Goal: Task Accomplishment & Management: Manage account settings

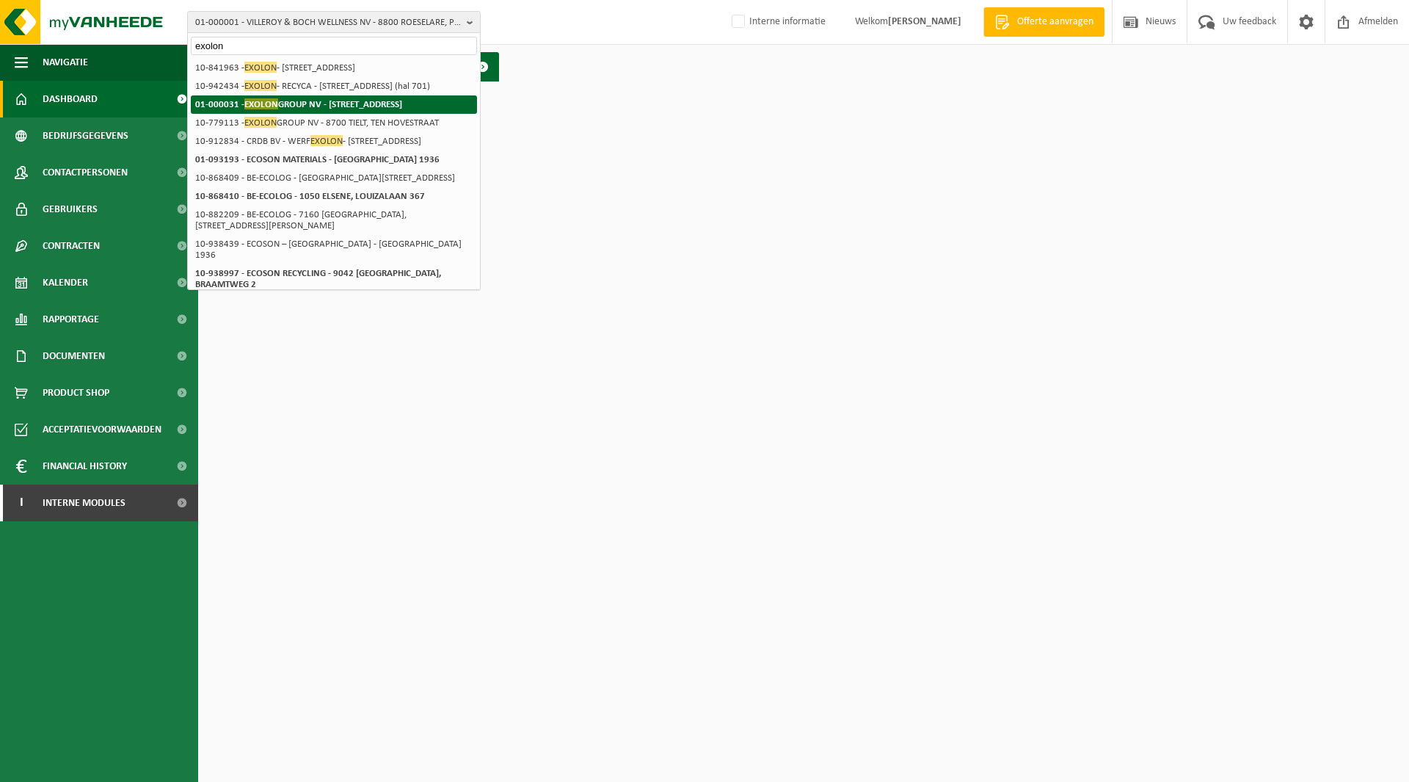
type input "exolon"
click at [298, 111] on li "01-000031 - EXOLON GROUP NV - 8700 TIELT, WAKKENSESTEENWEG 47" at bounding box center [334, 104] width 286 height 18
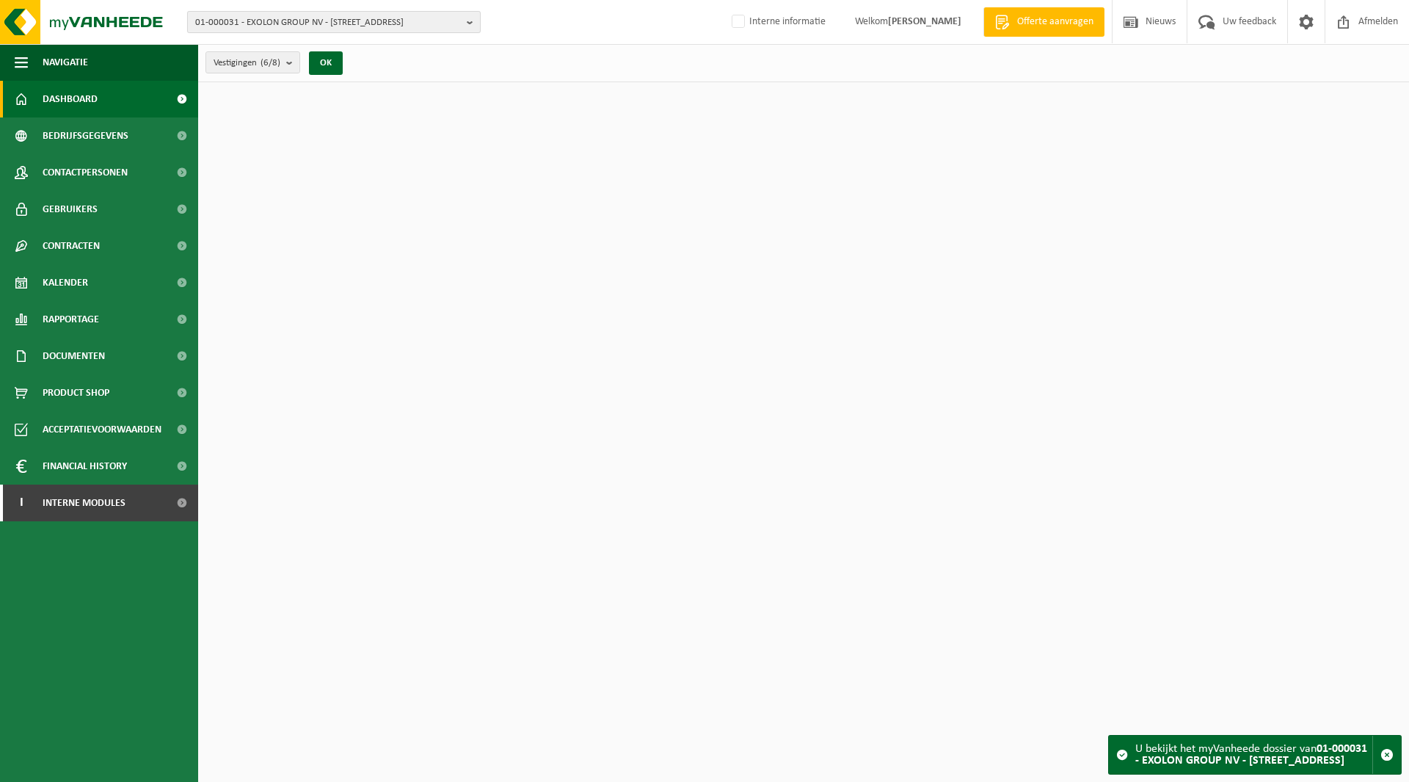
click at [278, 24] on span "01-000031 - EXOLON GROUP NV - [STREET_ADDRESS]" at bounding box center [328, 23] width 266 height 22
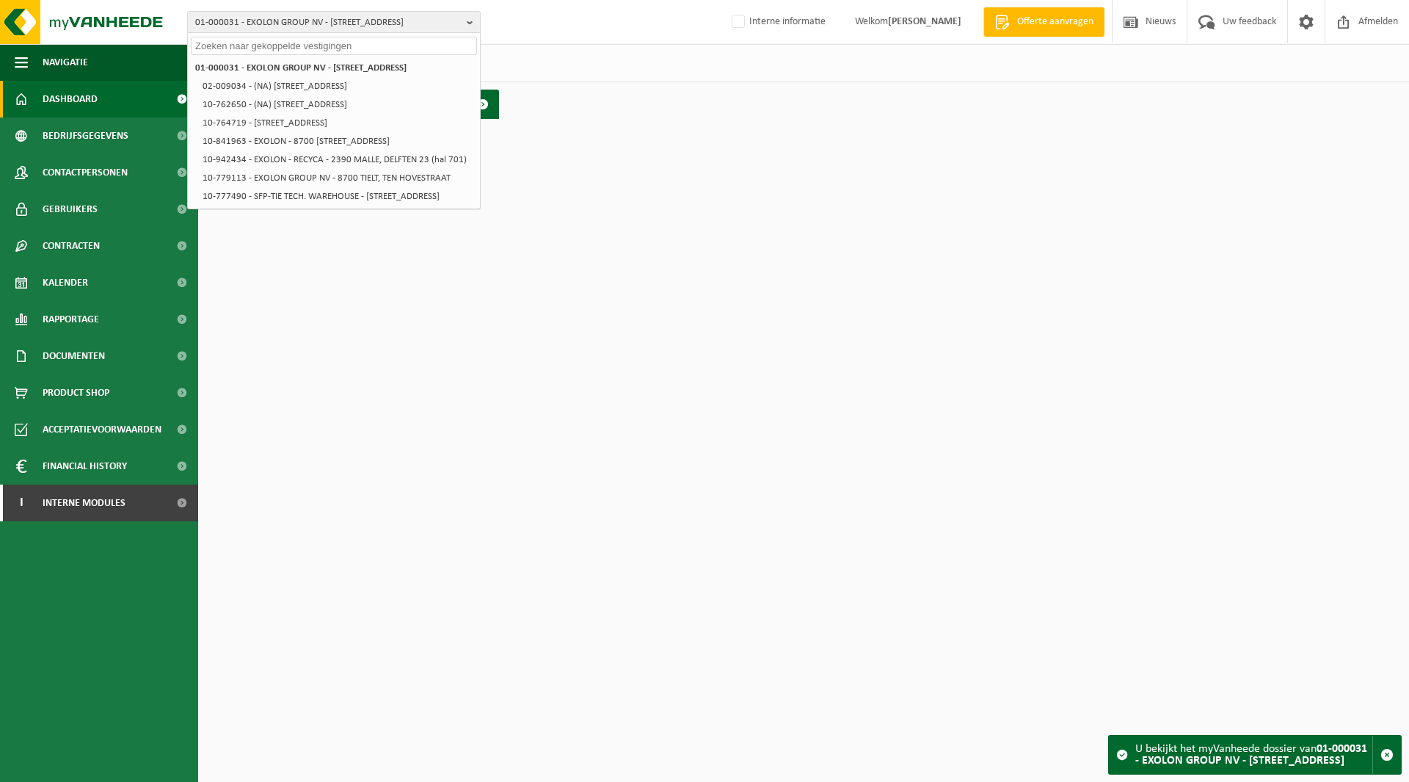
click at [672, 178] on html "01-000031 - EXOLON GROUP NV - 8700 TIELT, WAKKENSESTEENWEG 47 01-000031 - EXOLO…" at bounding box center [704, 391] width 1409 height 782
click at [81, 465] on span "Financial History" at bounding box center [85, 466] width 84 height 37
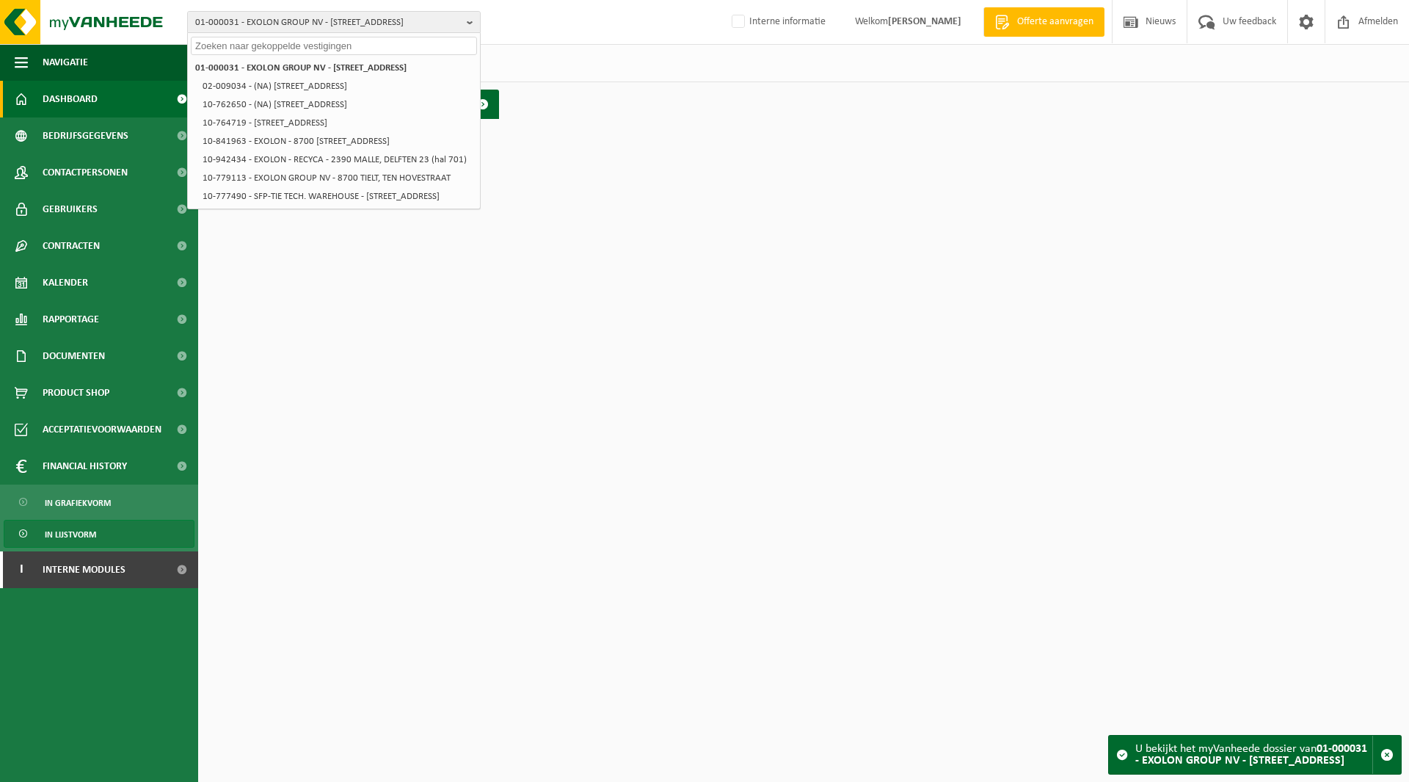
click at [96, 533] on link "In lijstvorm" at bounding box center [99, 534] width 191 height 28
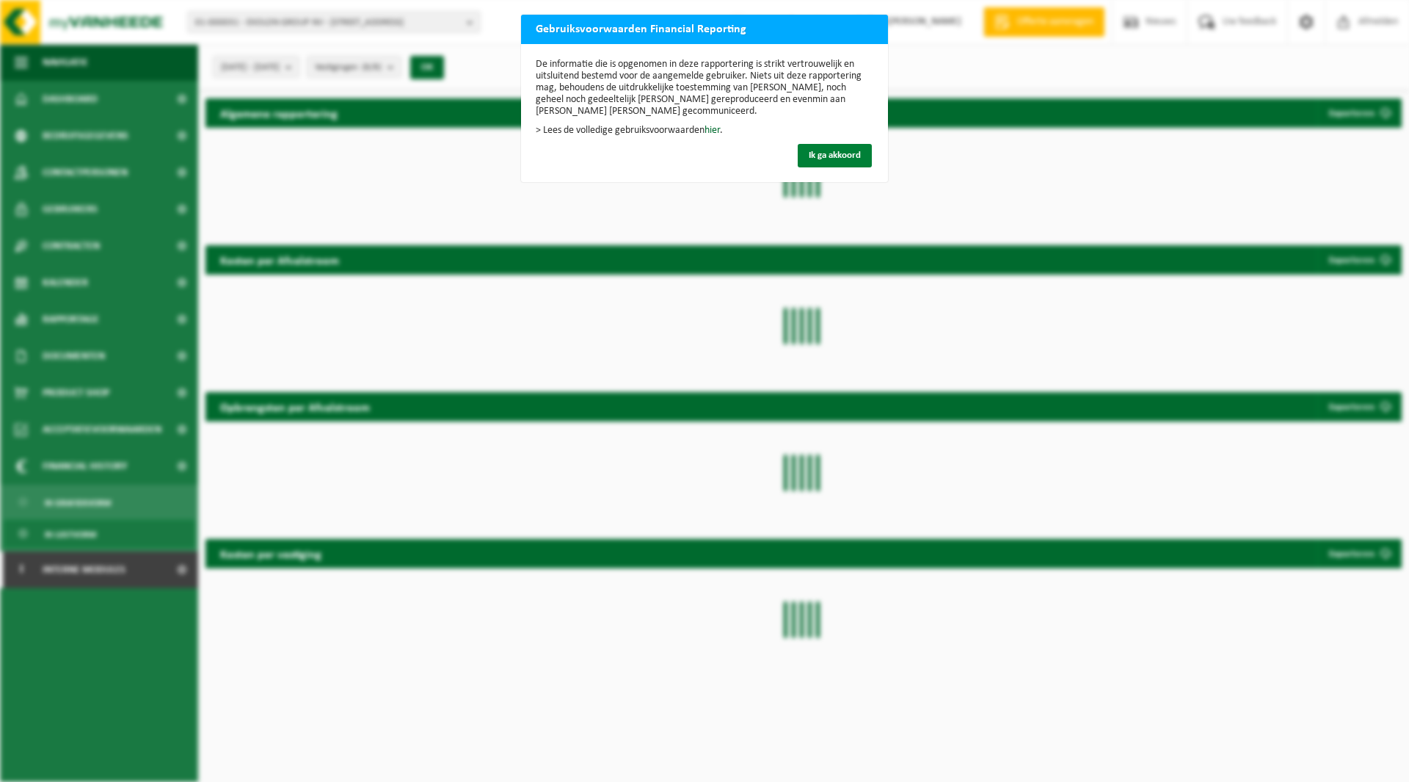
click at [831, 157] on span "Ik ga akkoord" at bounding box center [835, 155] width 52 height 10
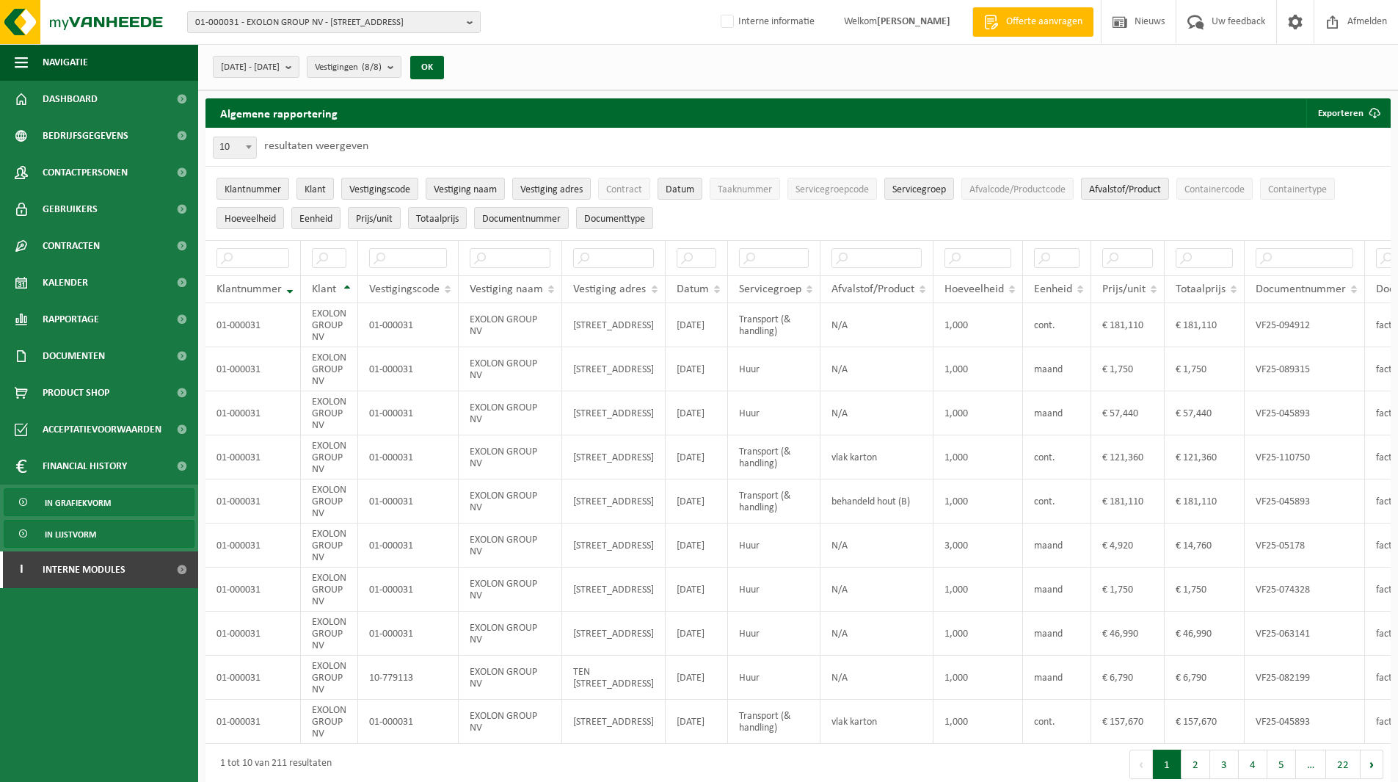
click at [73, 505] on span "In grafiekvorm" at bounding box center [78, 503] width 66 height 28
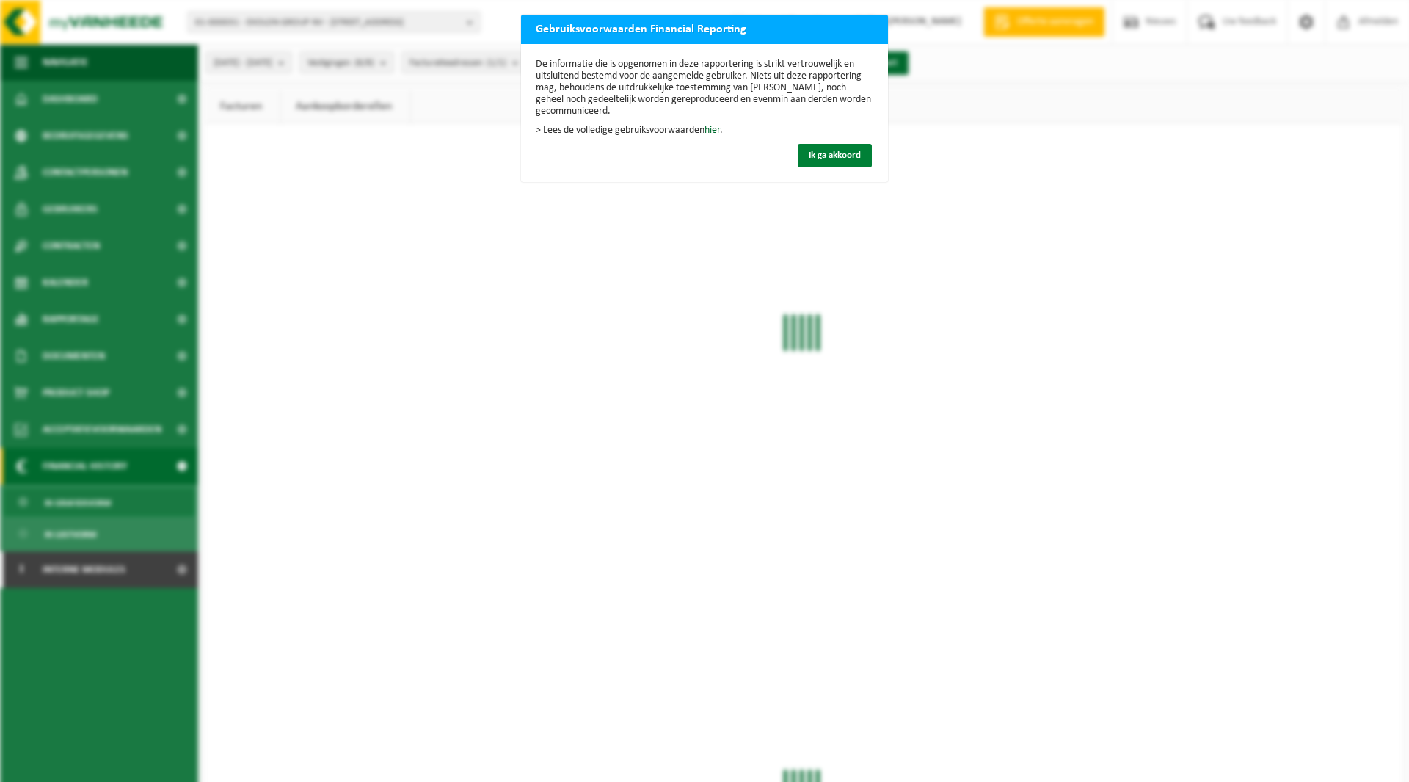
click at [849, 159] on span "Ik ga akkoord" at bounding box center [835, 155] width 52 height 10
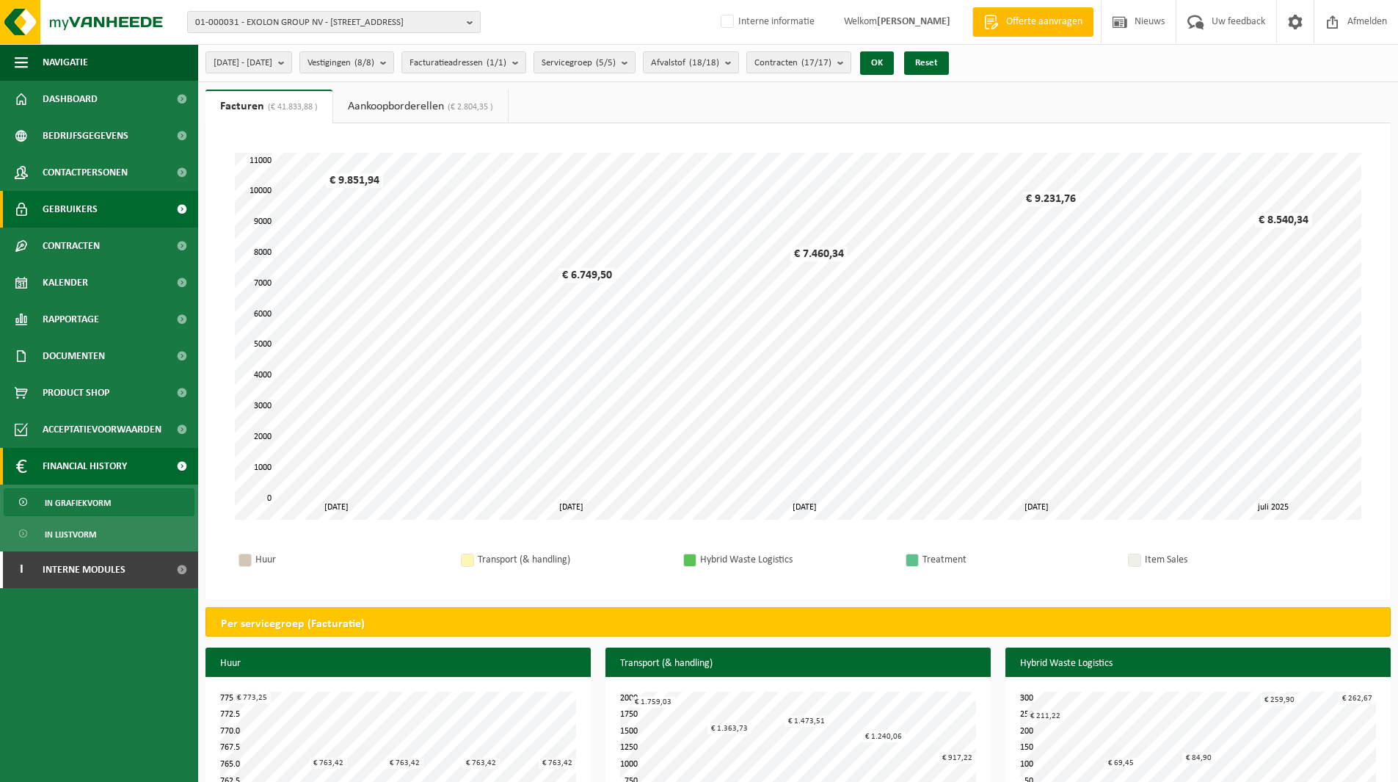
click at [50, 206] on span "Gebruikers" at bounding box center [70, 209] width 55 height 37
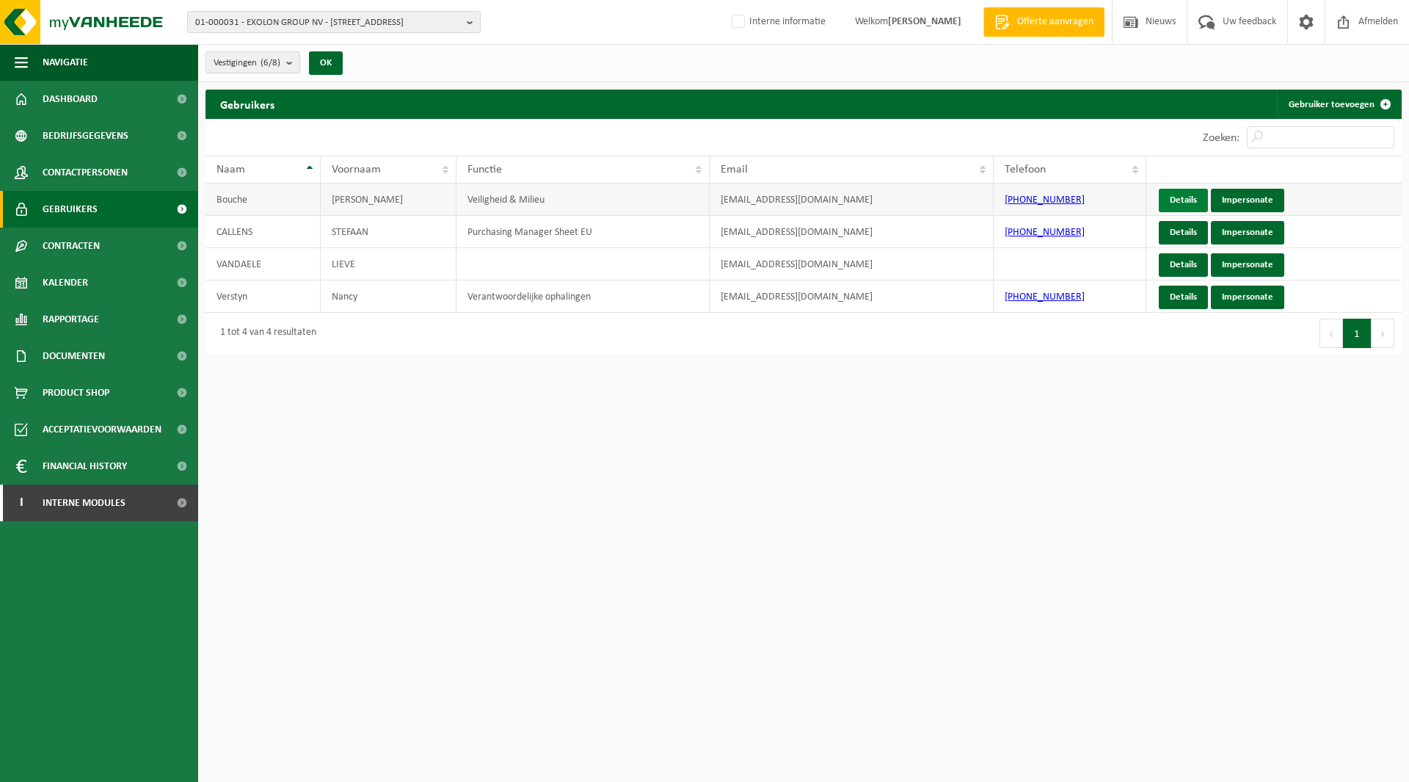
click at [1190, 200] on link "Details" at bounding box center [1183, 200] width 49 height 23
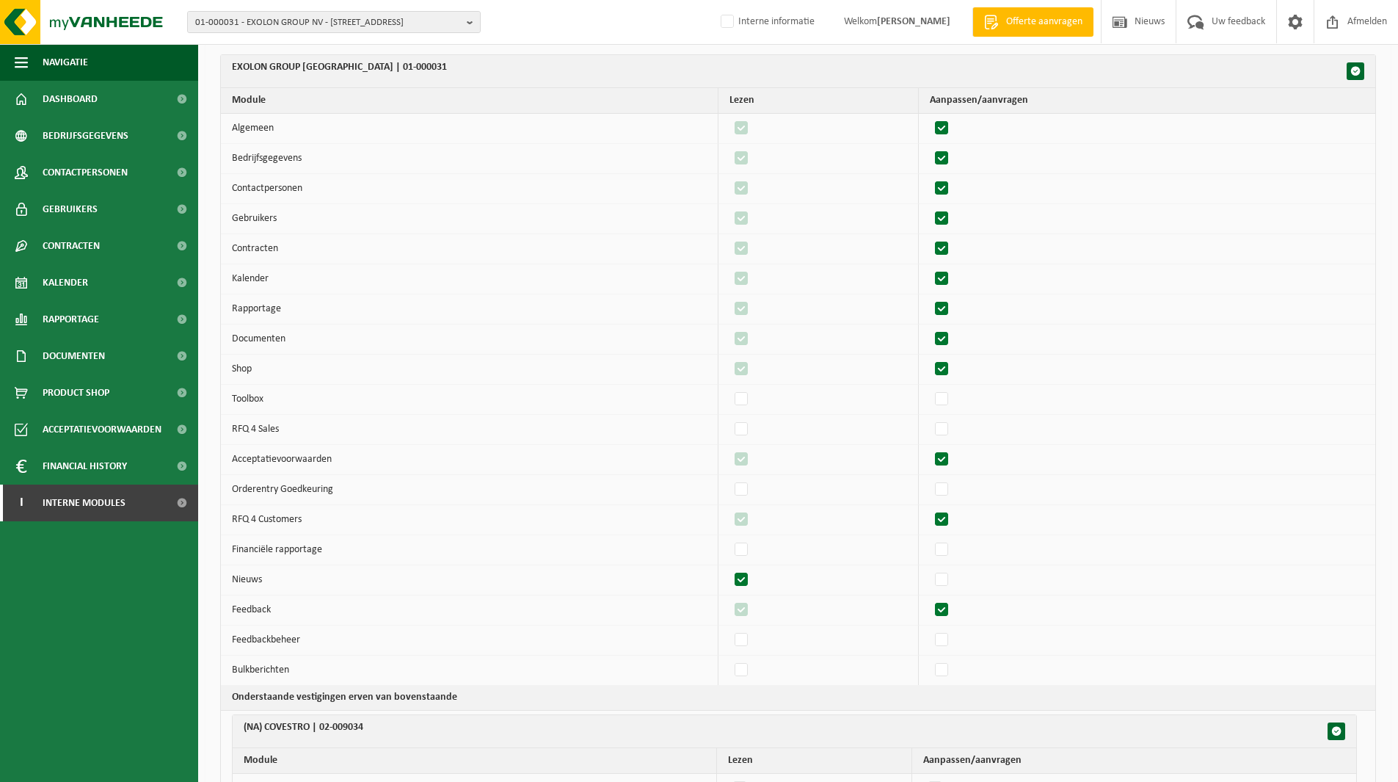
scroll to position [147, 0]
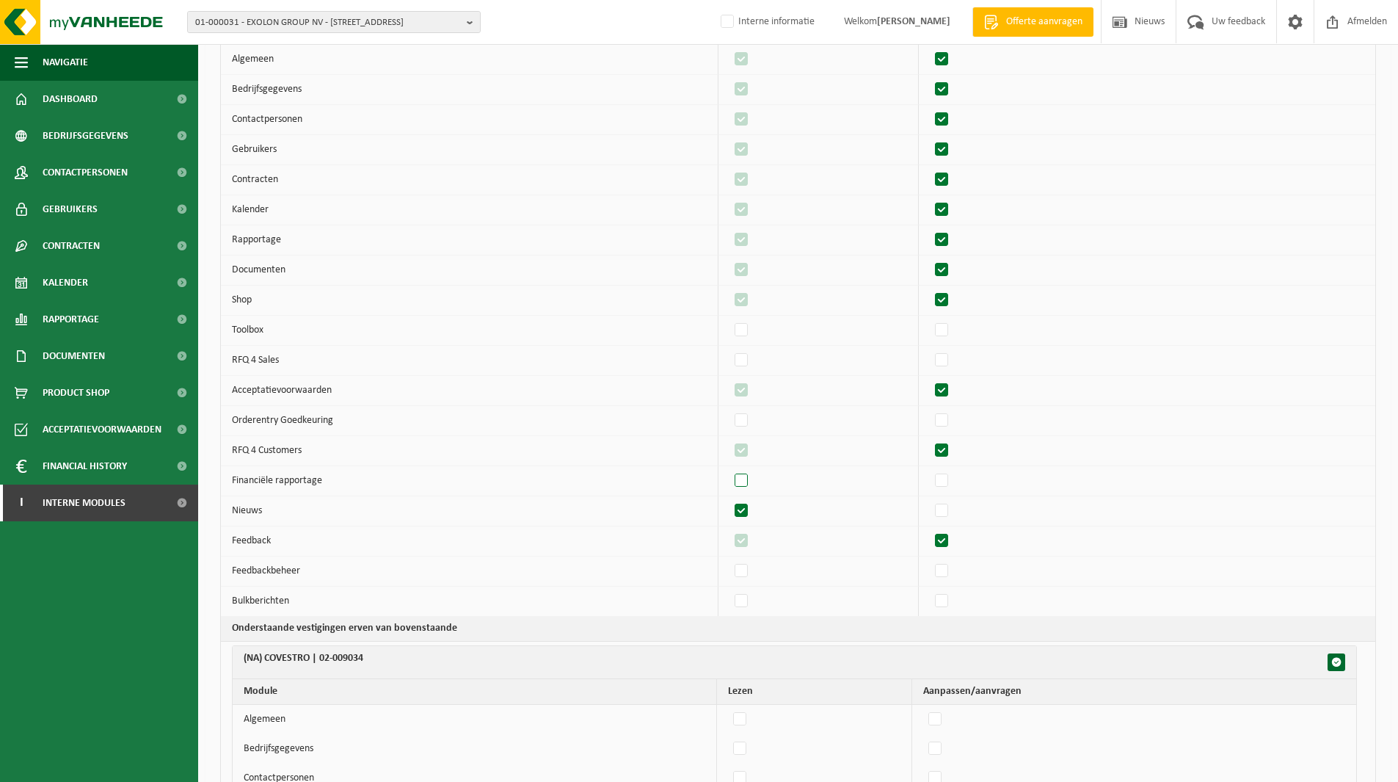
click at [749, 478] on label"] at bounding box center [742, 481] width 21 height 22
click at [730, 470] on input "checkbox" at bounding box center [729, 469] width 1 height 1
checkbox input "true"
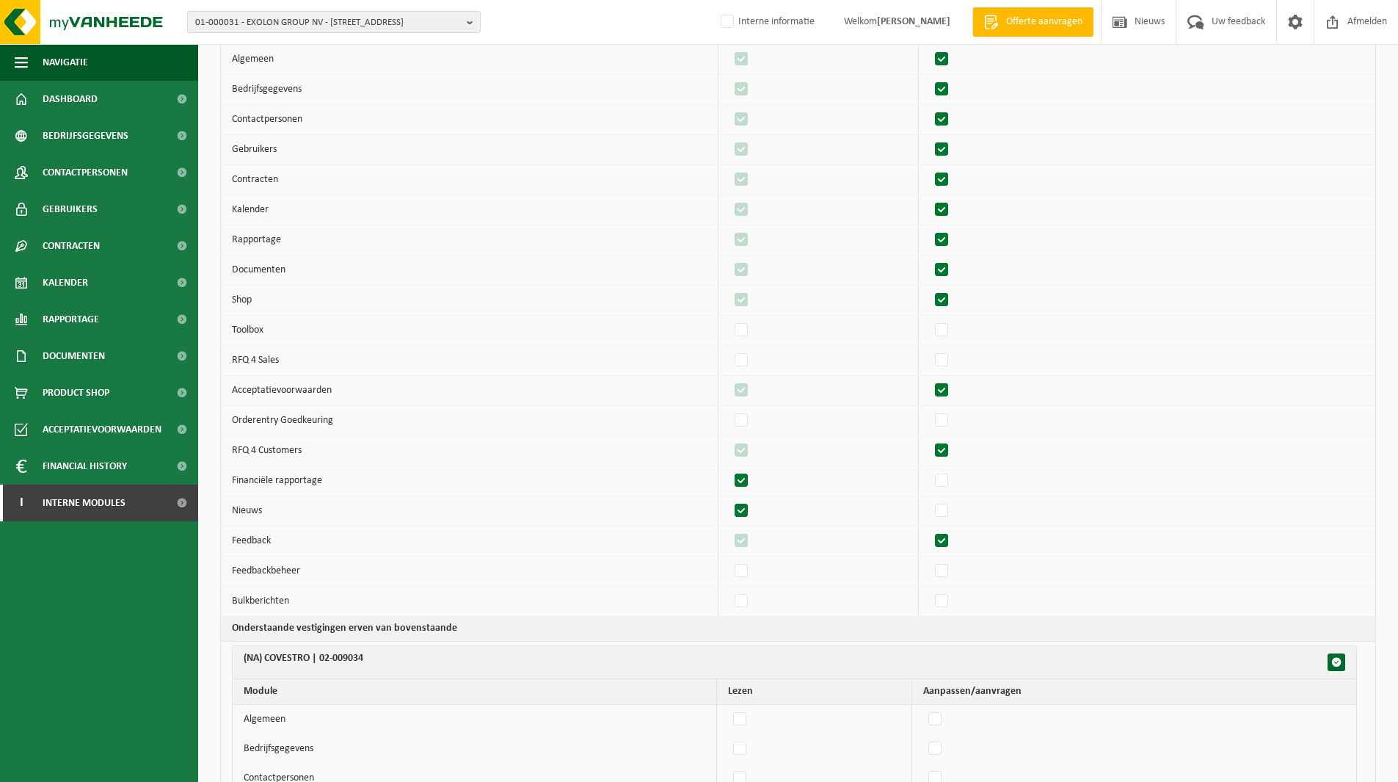
checkbox input "true"
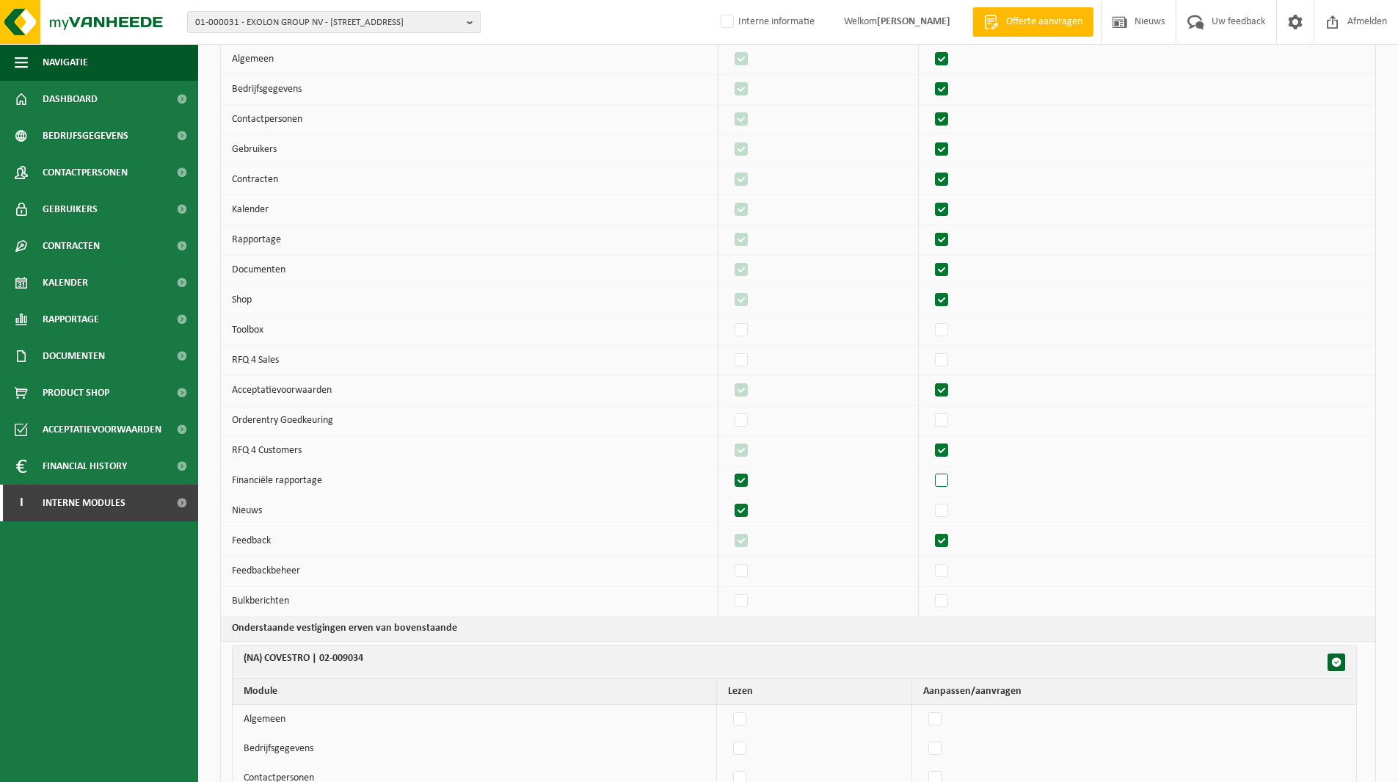
click at [948, 479] on label"] at bounding box center [942, 481] width 21 height 22
click at [930, 470] on input "checkbox" at bounding box center [929, 469] width 1 height 1
checkbox input "true"
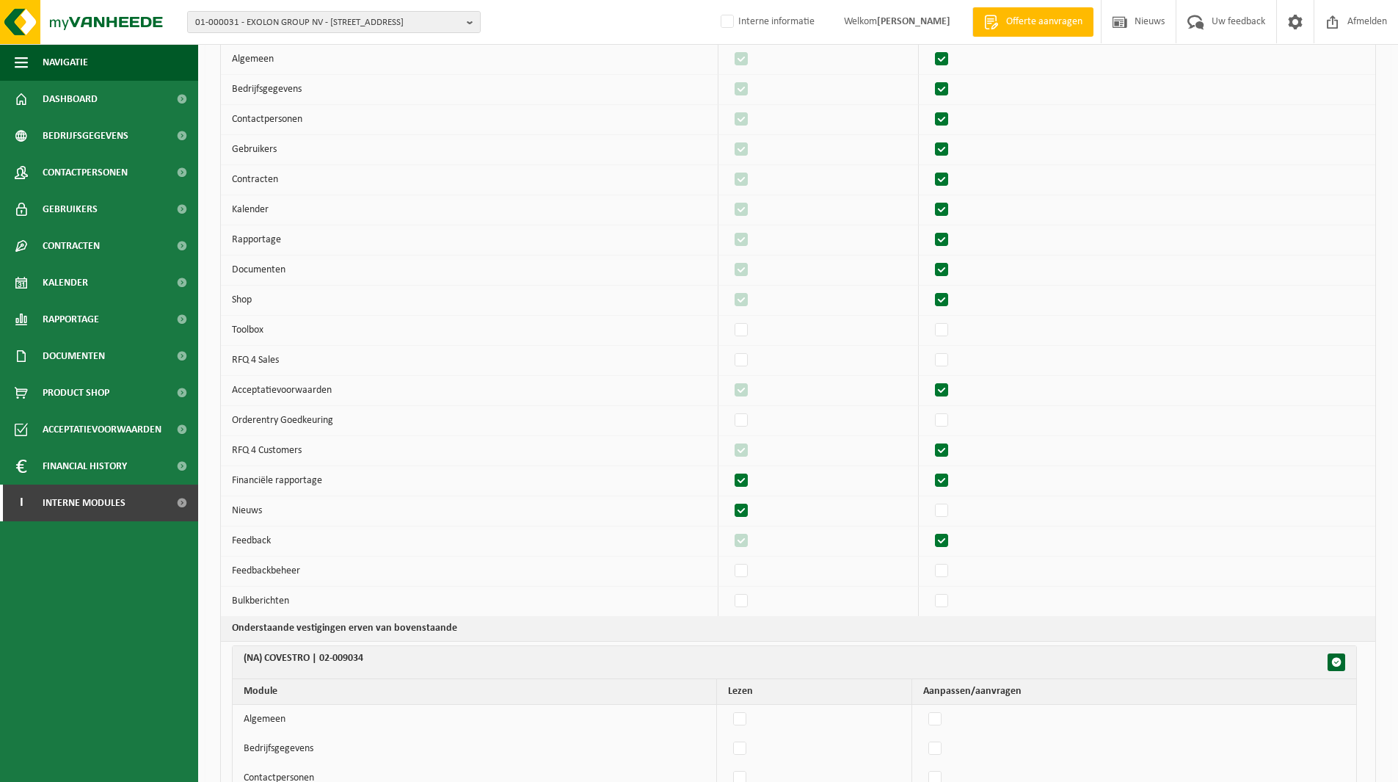
checkbox input "true"
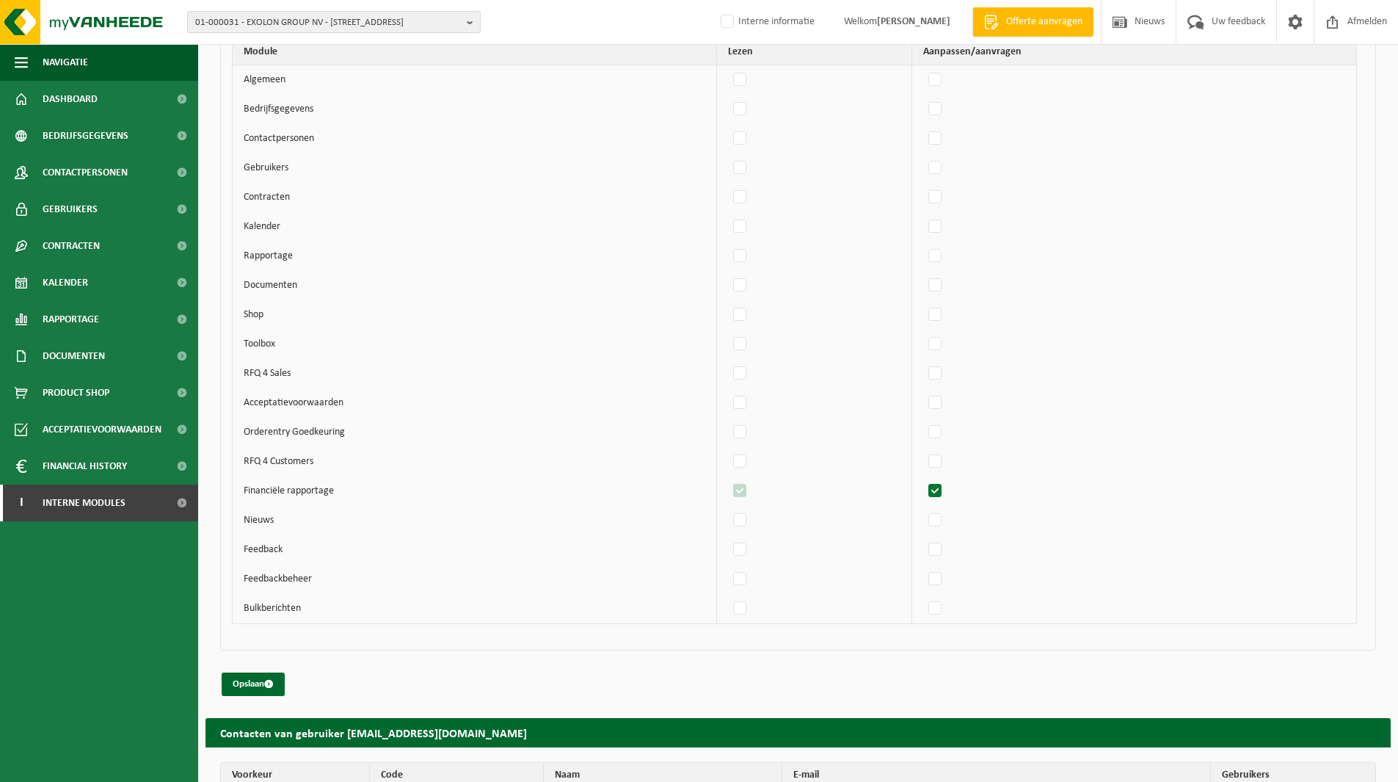
scroll to position [4696, 0]
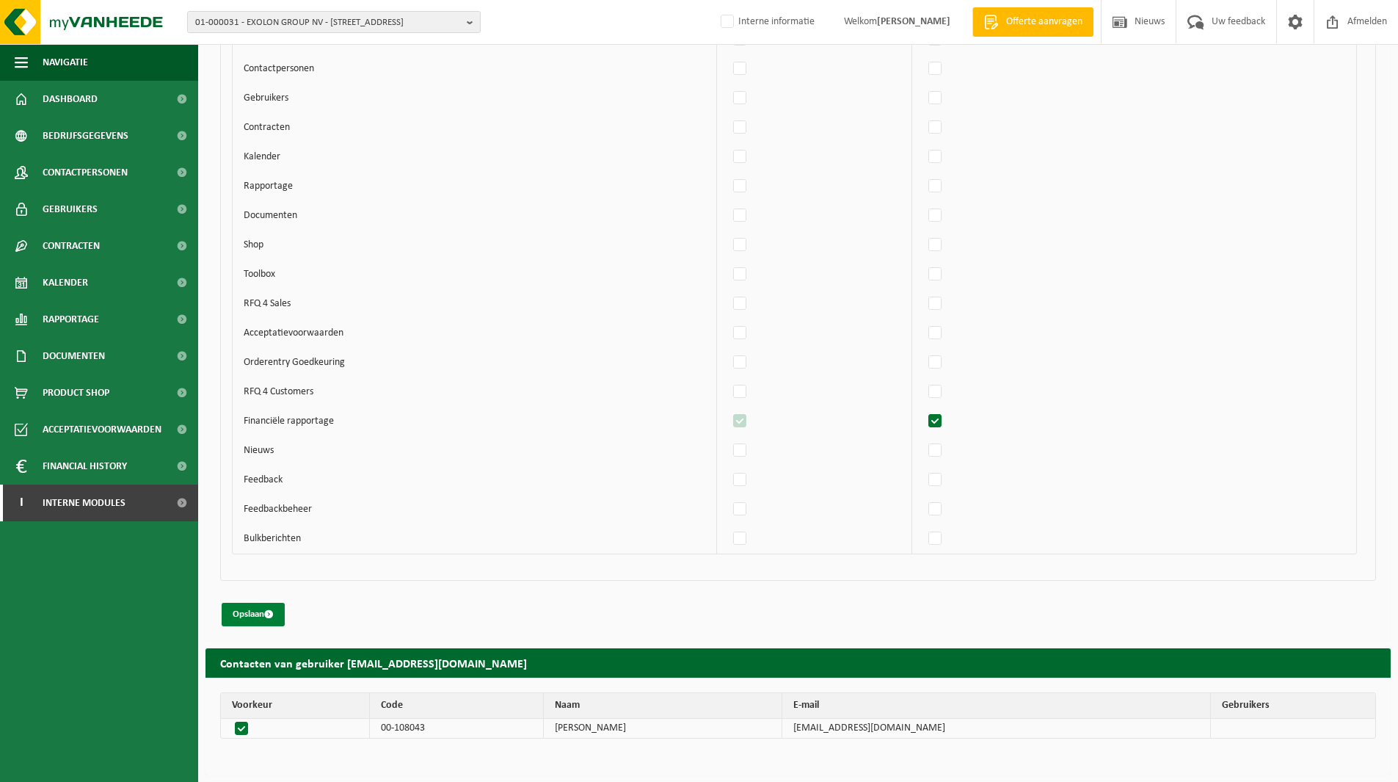
click at [251, 609] on button "Opslaan" at bounding box center [253, 614] width 63 height 23
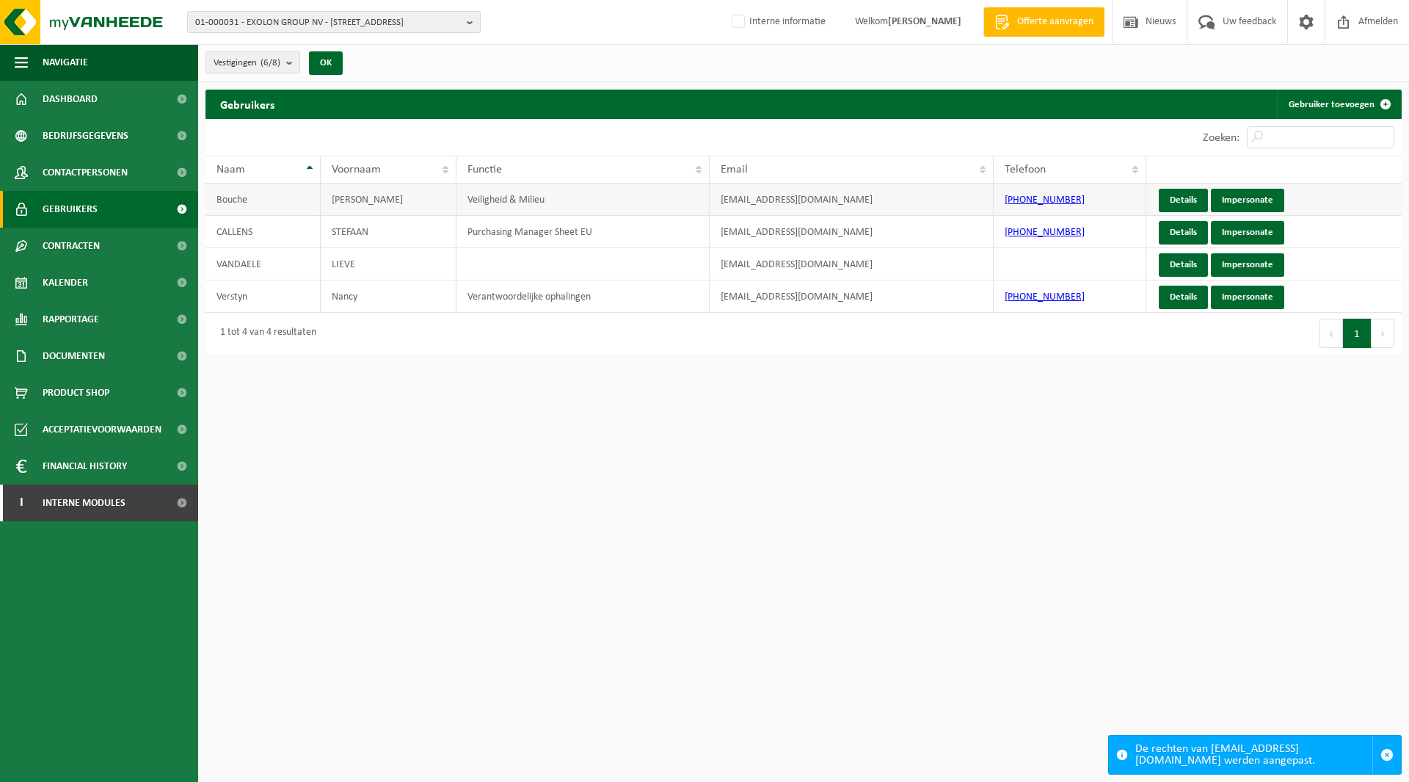
click at [766, 203] on td "[EMAIL_ADDRESS][DOMAIN_NAME]" at bounding box center [852, 200] width 284 height 32
click at [766, 203] on td "mieke.bouche@exolongroup.com" at bounding box center [852, 200] width 284 height 32
copy td "mieke.bouche@exolongroup.com"
click at [68, 169] on span "Contactpersonen" at bounding box center [85, 172] width 85 height 37
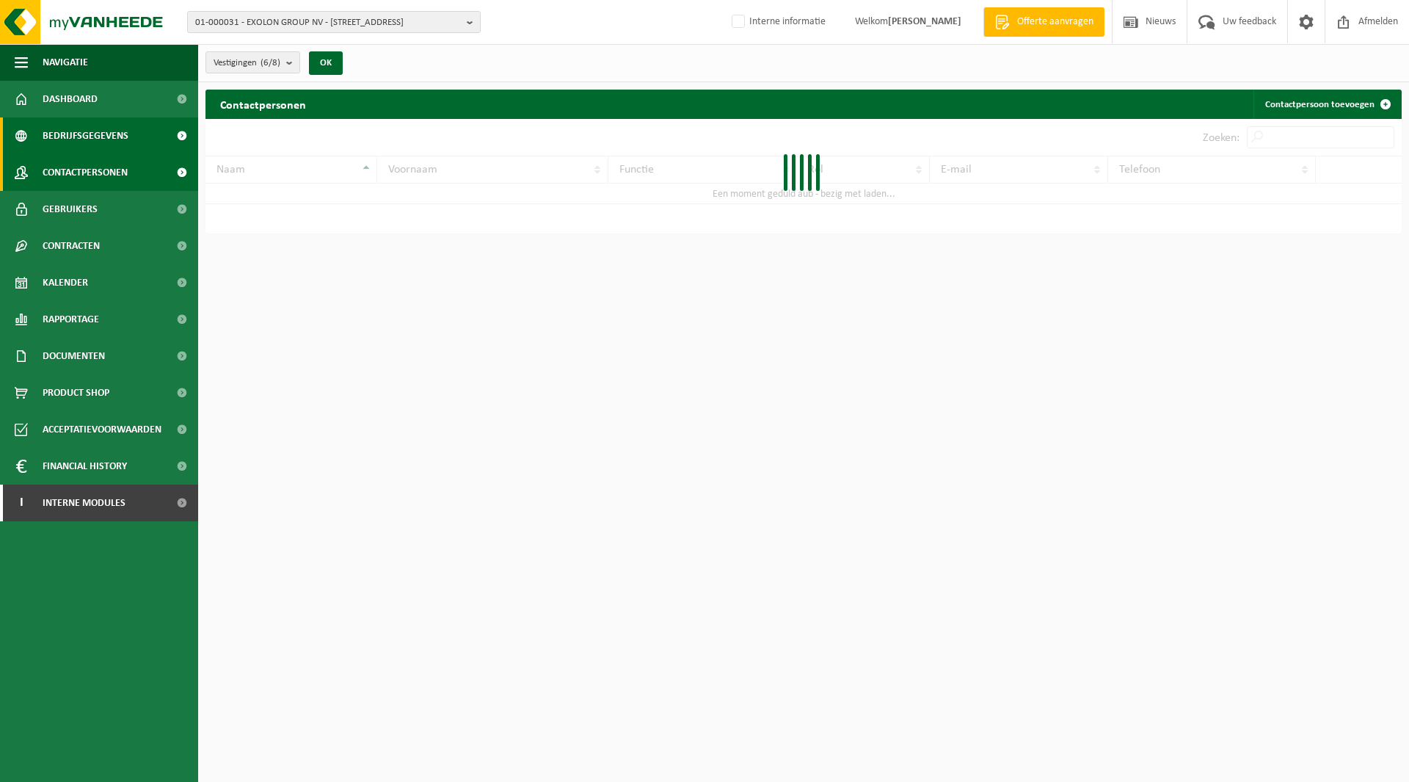
click at [68, 133] on span "Bedrijfsgegevens" at bounding box center [86, 135] width 86 height 37
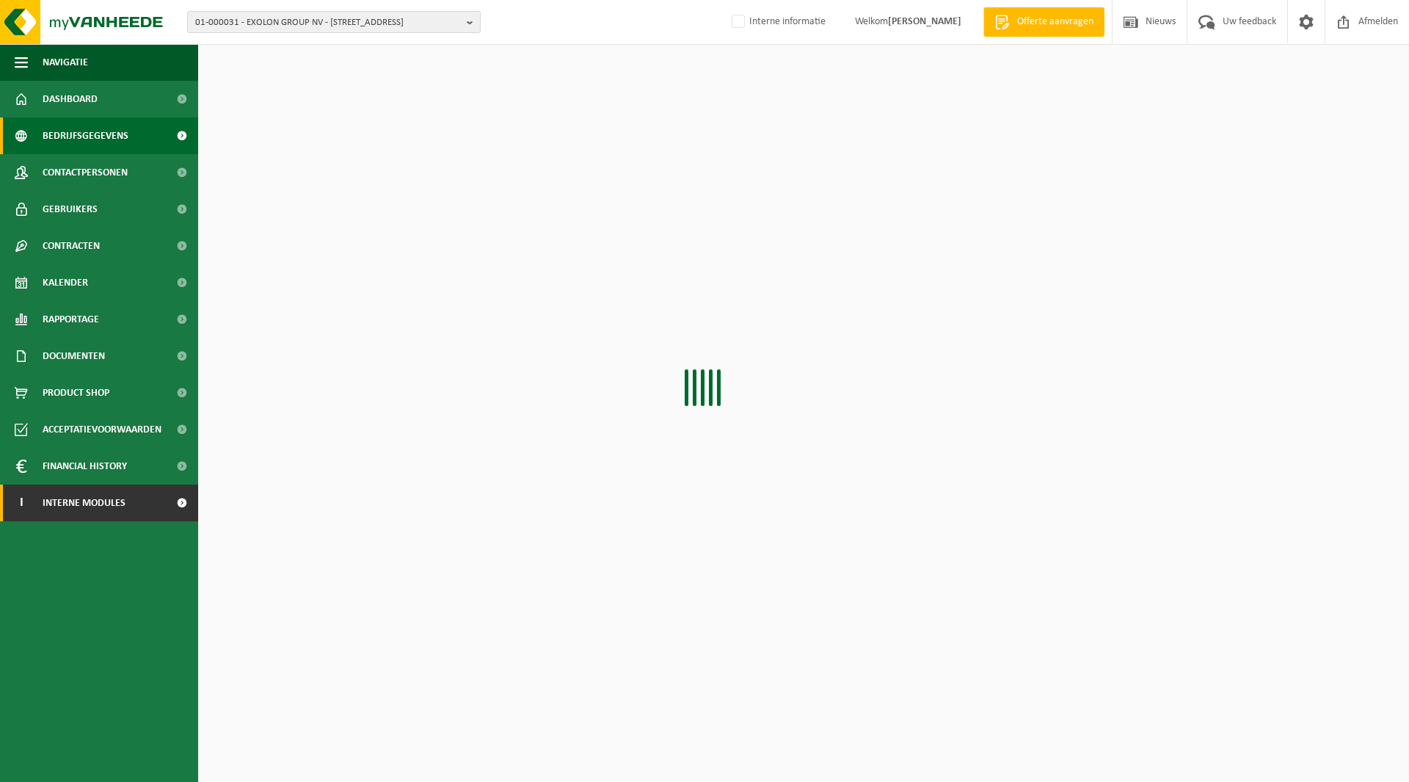
click at [83, 503] on span "Interne modules" at bounding box center [84, 502] width 83 height 37
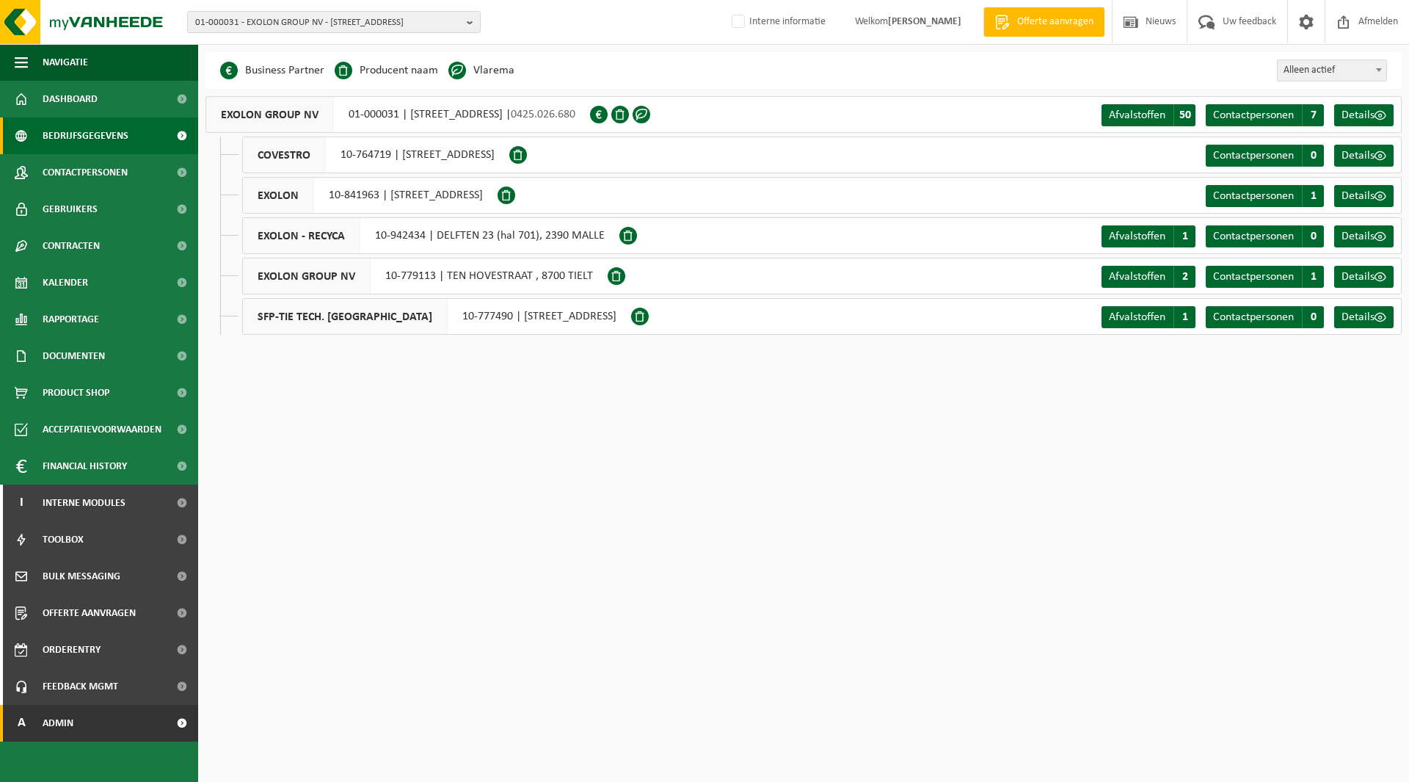
click at [55, 724] on span "Admin" at bounding box center [58, 723] width 31 height 37
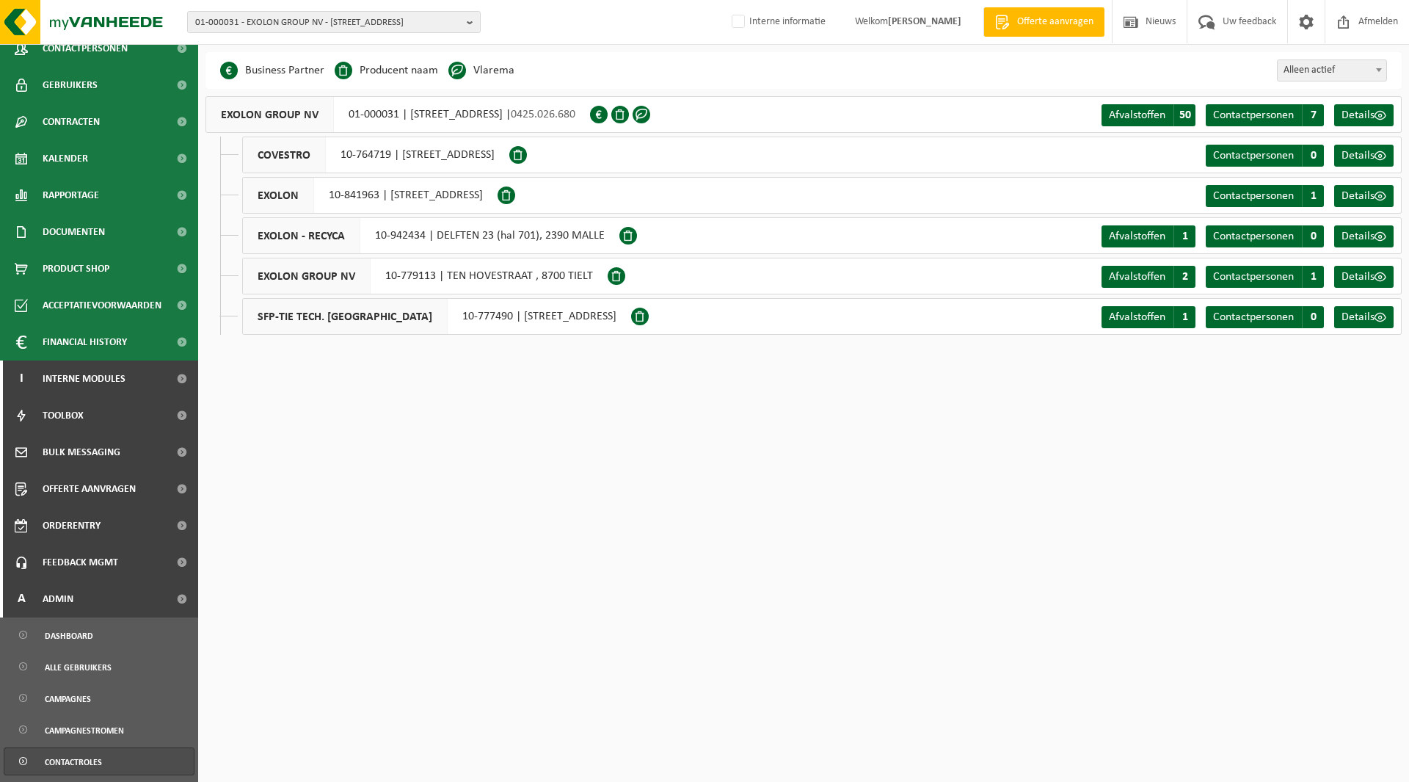
scroll to position [294, 0]
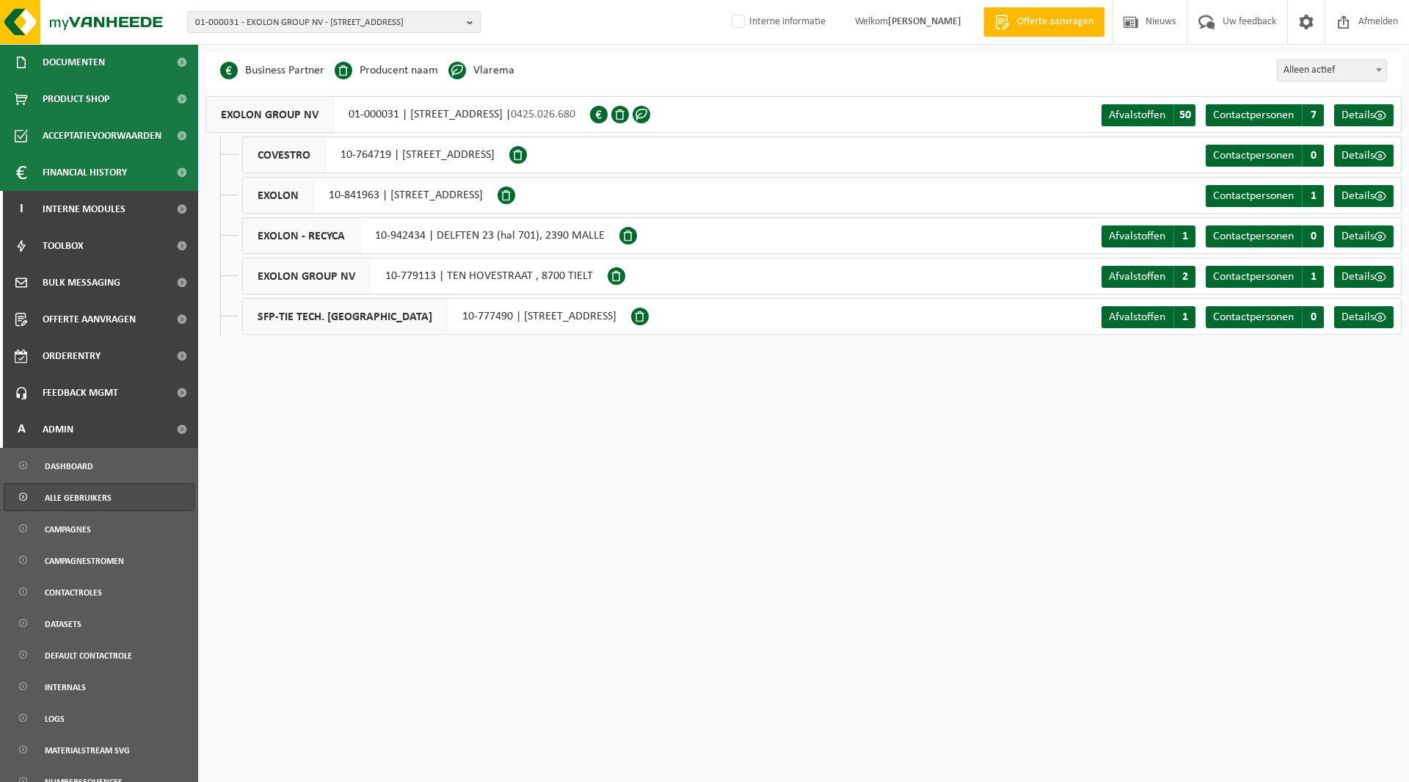
click at [84, 504] on span "Alle gebruikers" at bounding box center [78, 498] width 67 height 28
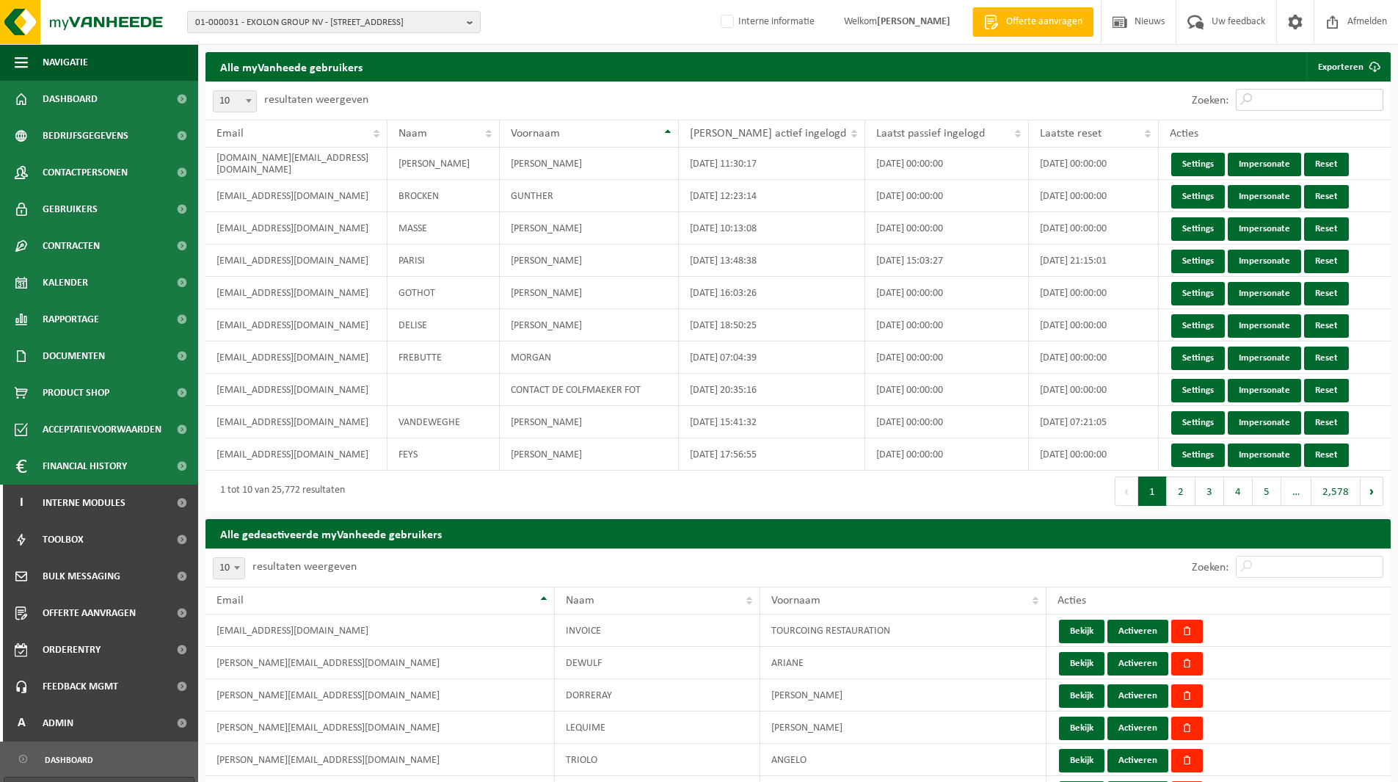
click at [1289, 99] on input "Zoeken:" at bounding box center [1310, 100] width 148 height 22
paste input "mieke.bouche@exolongroup.com"
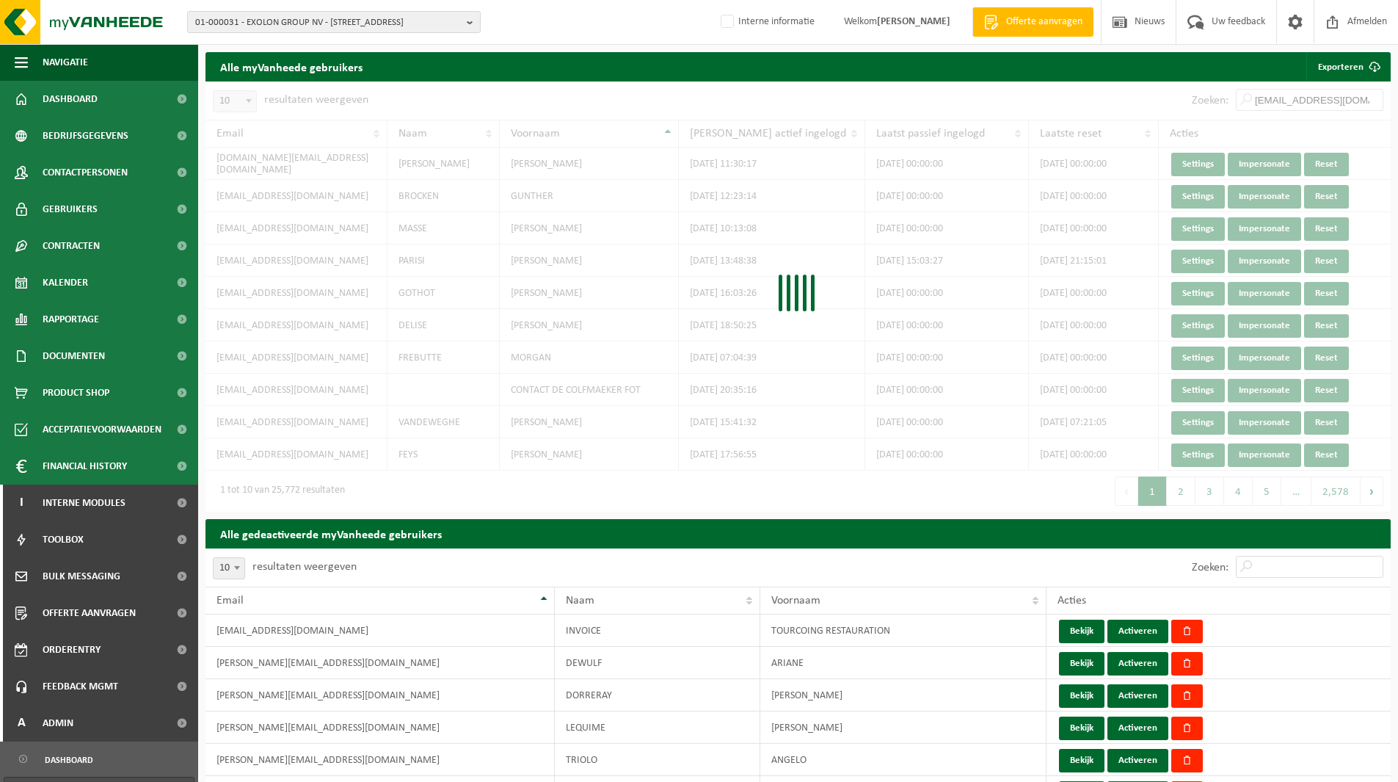
scroll to position [0, 37]
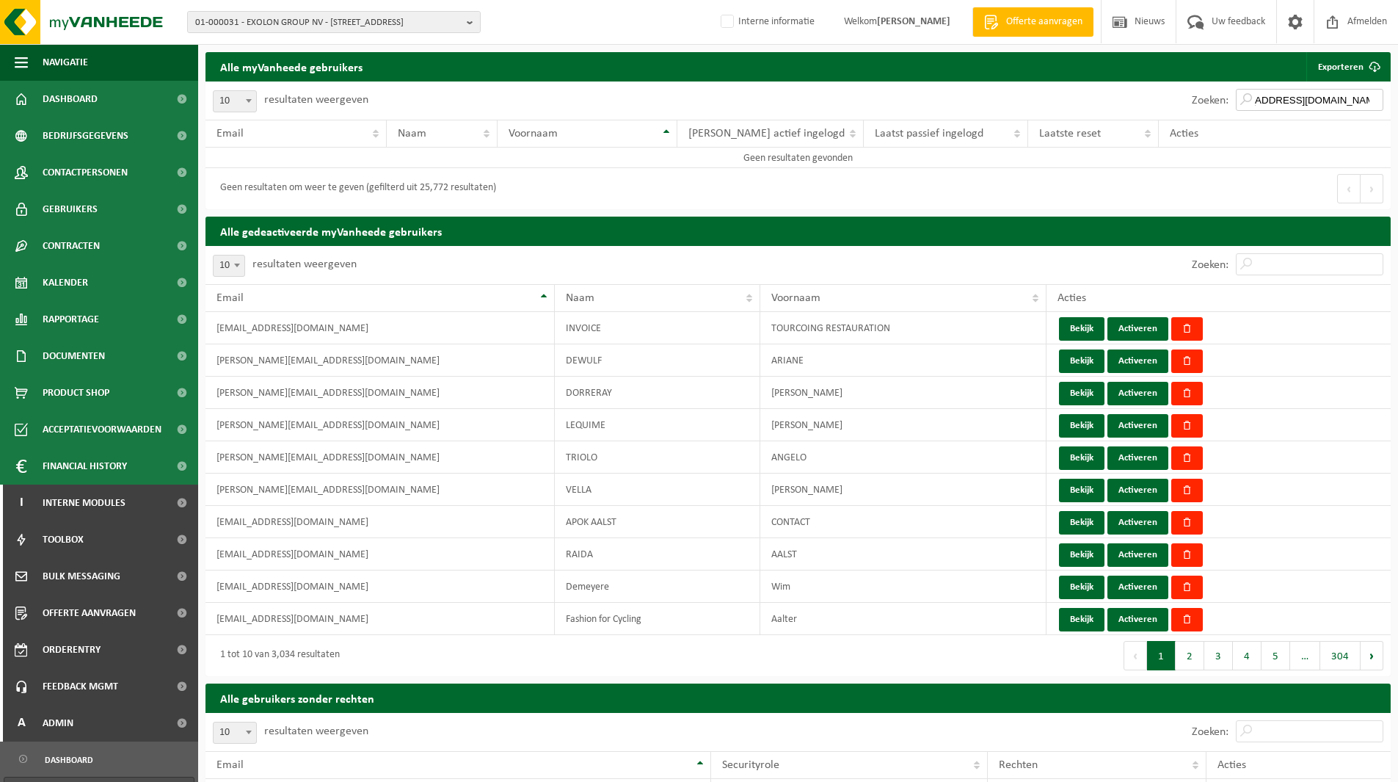
click at [1292, 103] on input "mieke.bouche@exolongroup.com" at bounding box center [1310, 100] width 148 height 22
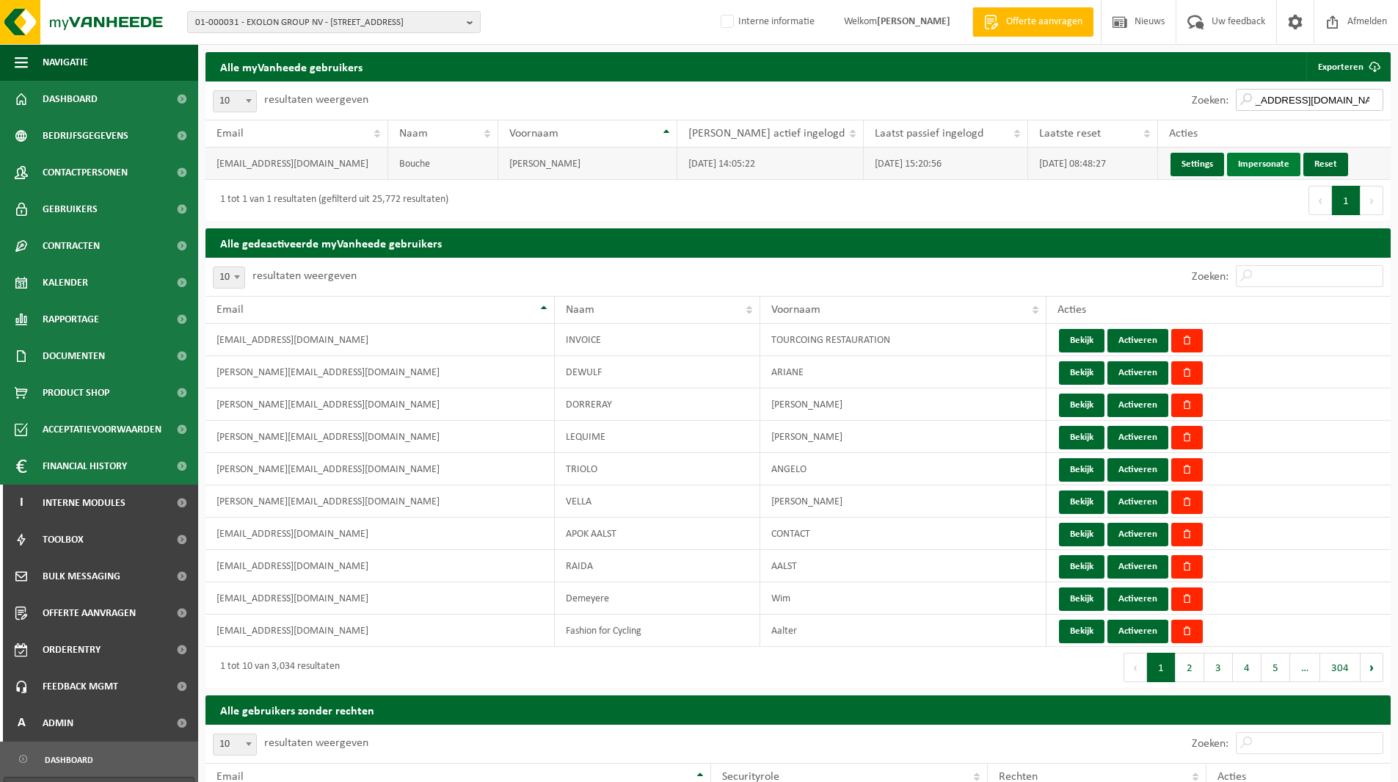
type input "mieke.bouche@exolongroup.com"
click at [1249, 164] on link "Impersonate" at bounding box center [1263, 164] width 73 height 23
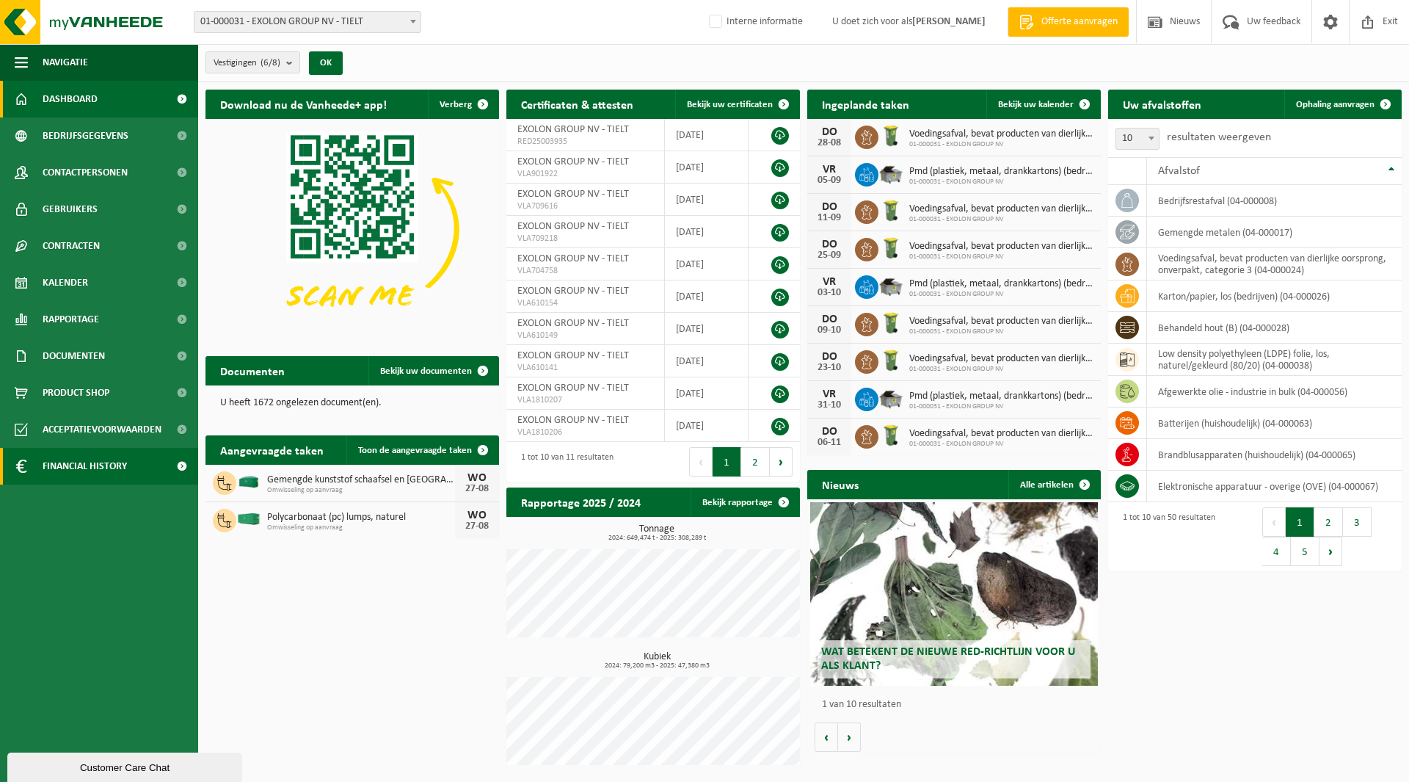
click at [79, 464] on span "Financial History" at bounding box center [85, 466] width 84 height 37
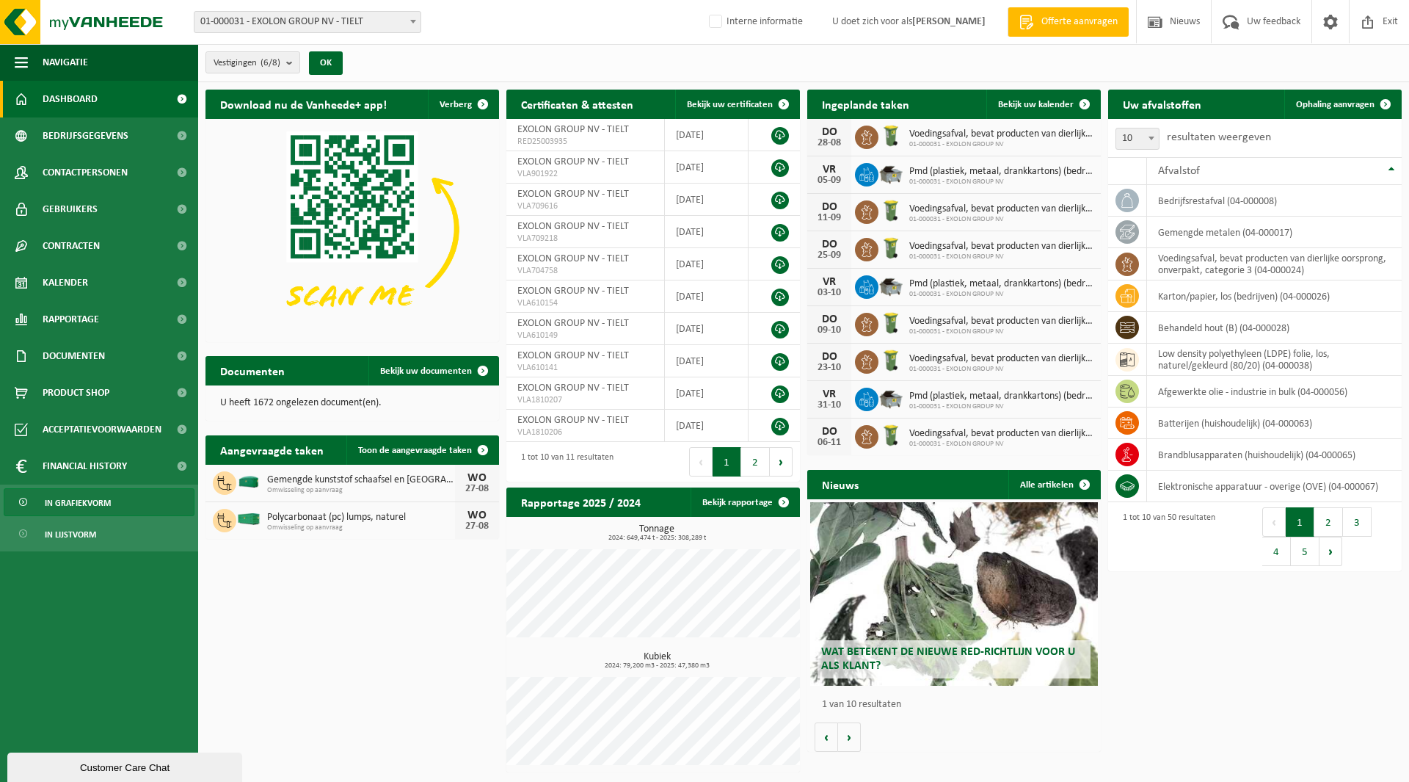
click at [91, 504] on span "In grafiekvorm" at bounding box center [78, 503] width 66 height 28
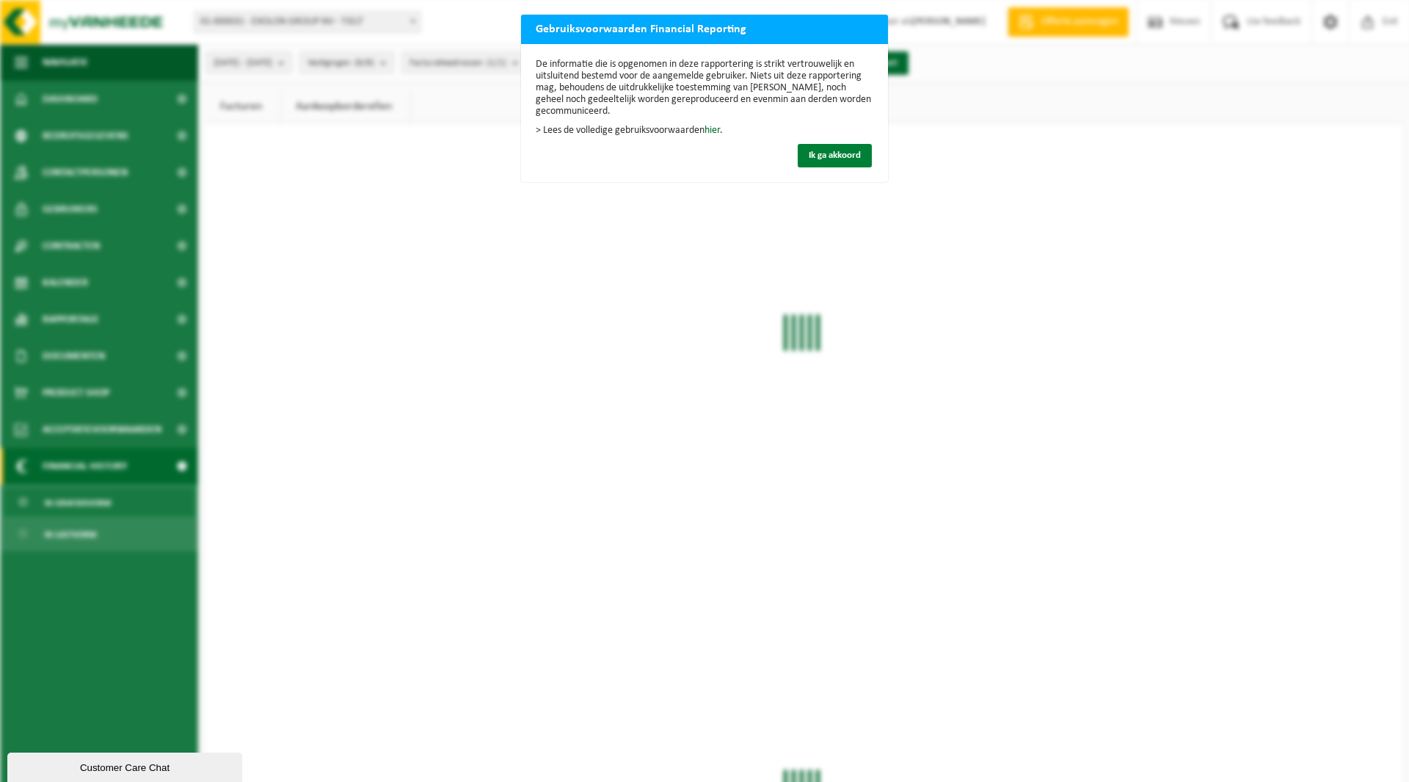
click at [854, 153] on span "Ik ga akkoord" at bounding box center [835, 155] width 52 height 10
